Goal: Information Seeking & Learning: Check status

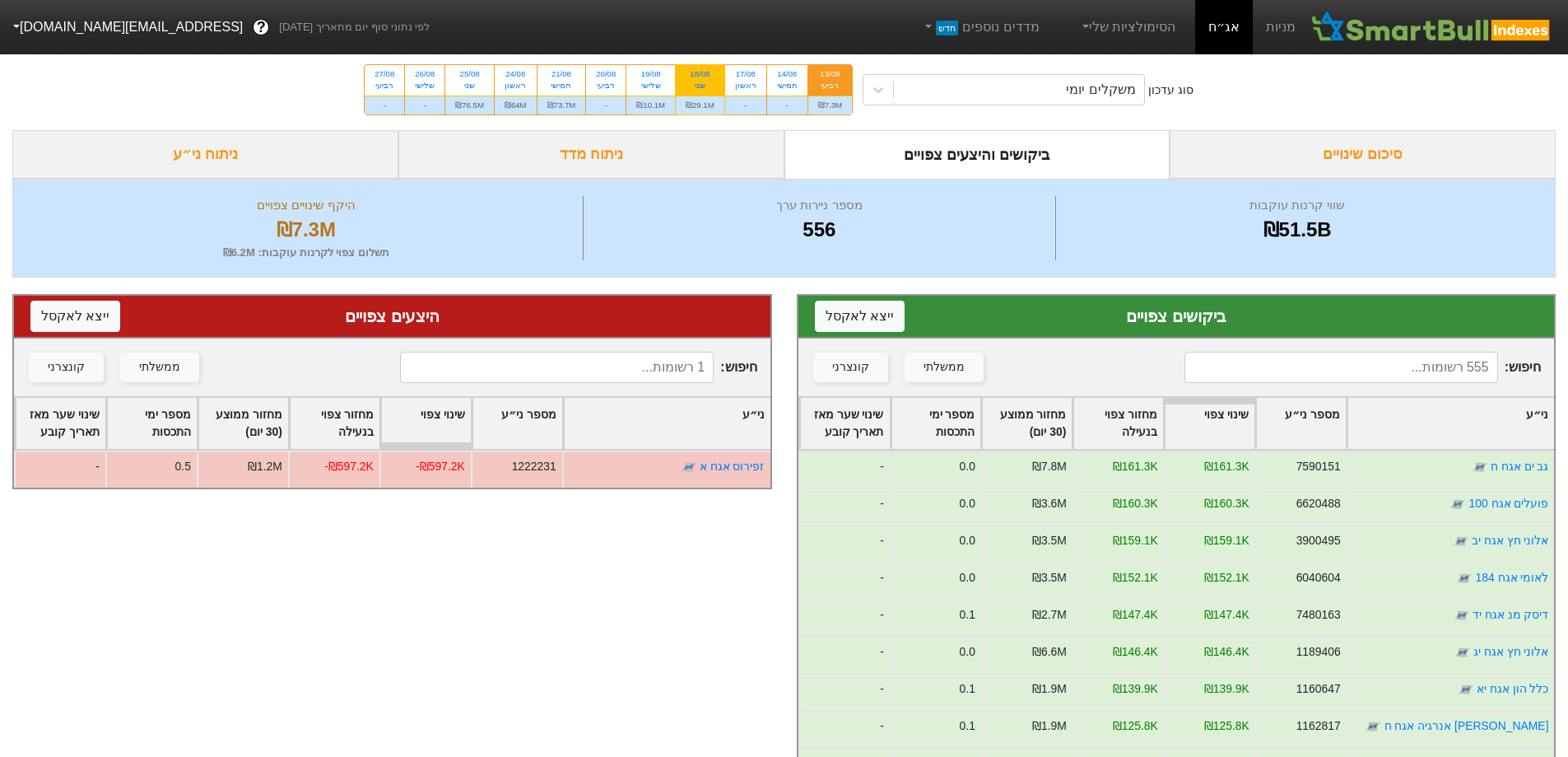
click at [690, 95] on div "₪29.1M" at bounding box center [701, 105] width 49 height 19
click at [690, 76] on input "18/08 שני ₪29.1M" at bounding box center [695, 71] width 10 height 10
radio input "true"
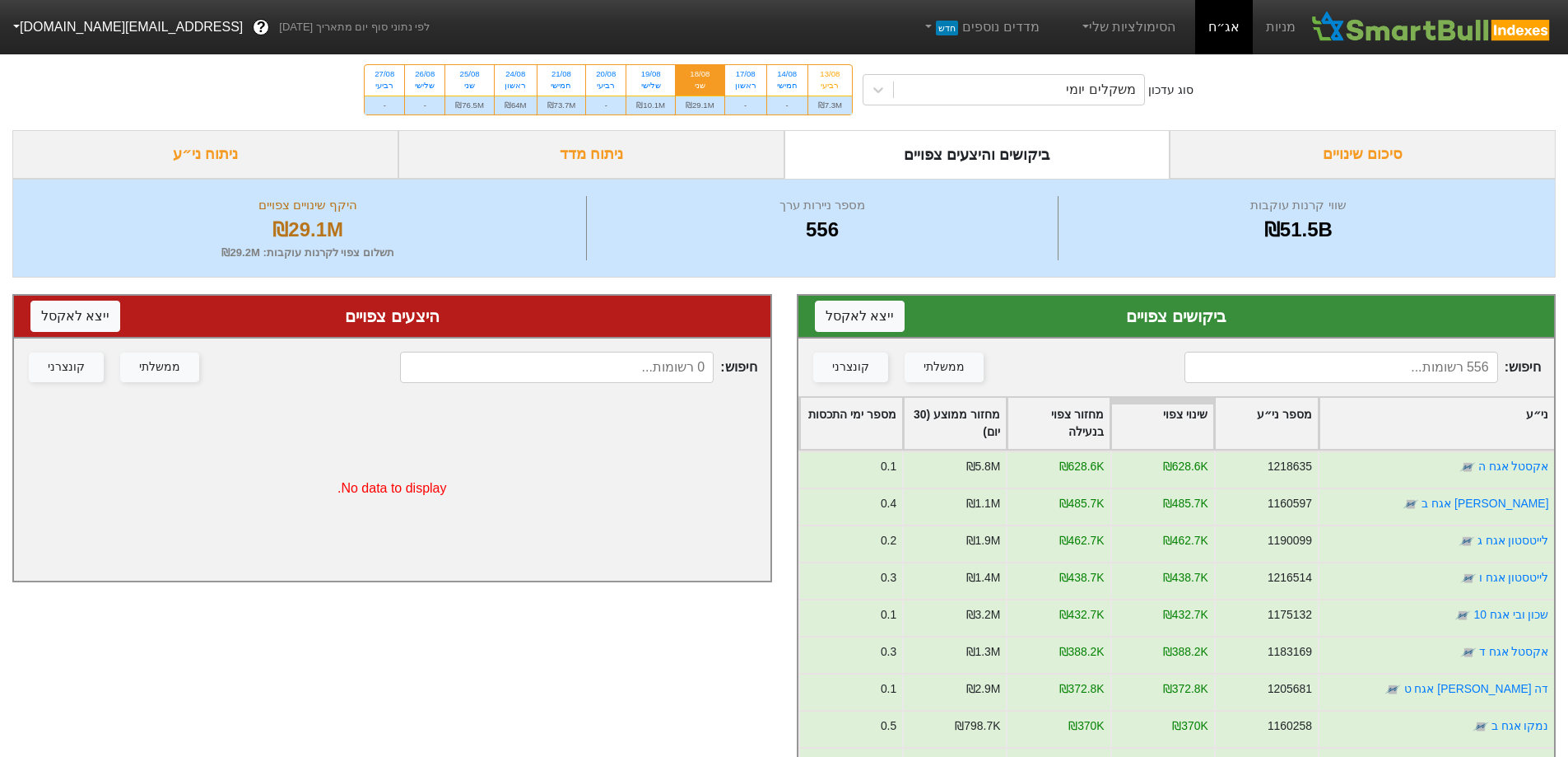
click at [1492, 160] on div "סיכום שינויים" at bounding box center [1363, 155] width 386 height 49
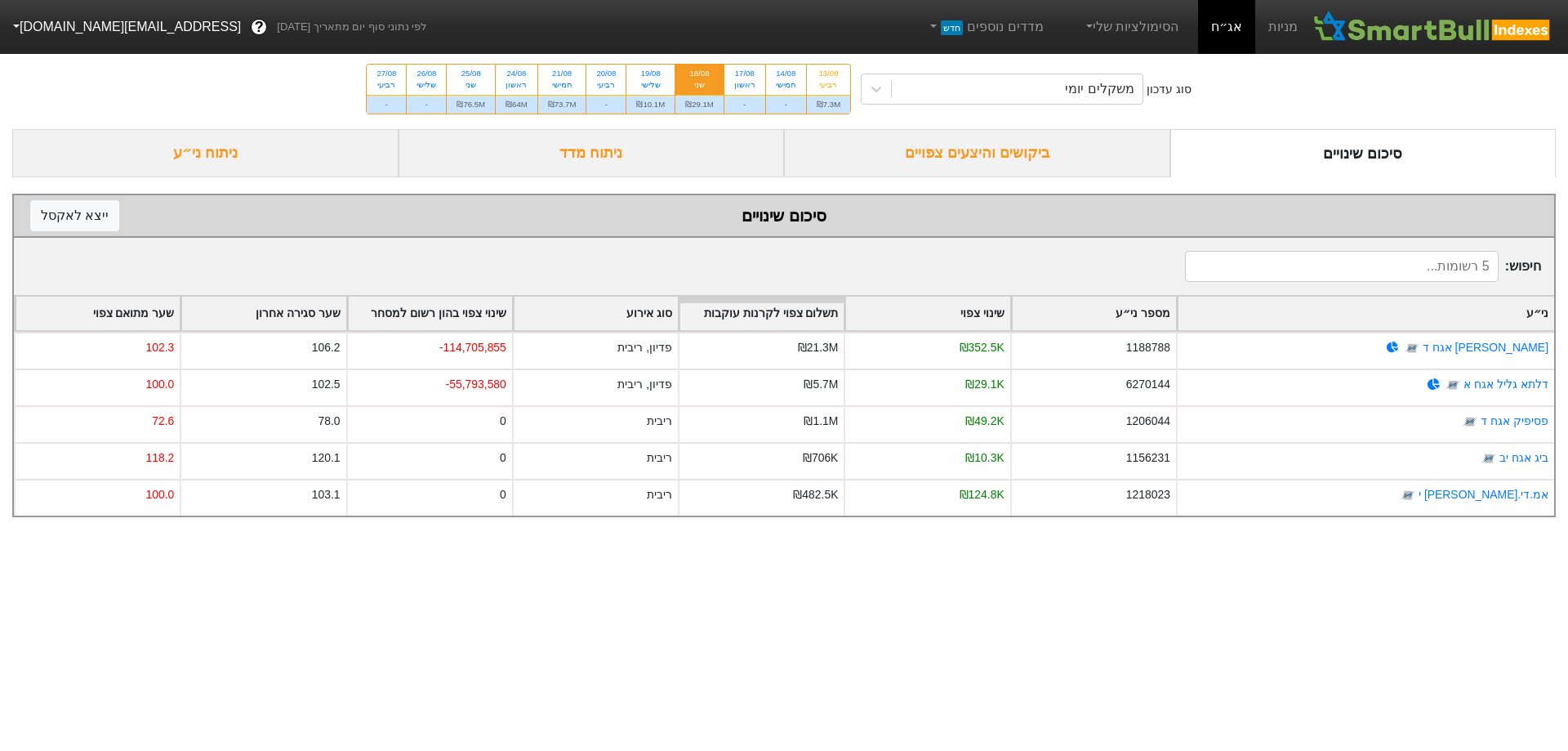
click at [909, 161] on div "ביקושים והיצעים צפויים" at bounding box center [978, 153] width 386 height 49
